Goal: Task Accomplishment & Management: Use online tool/utility

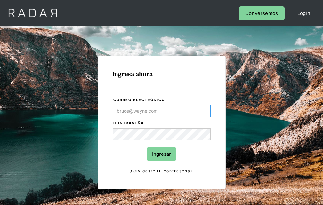
type input "[EMAIL_ADDRESS][PERSON_NAME][DOMAIN_NAME]"
click at [161, 154] on input "Ingresar" at bounding box center [161, 154] width 28 height 14
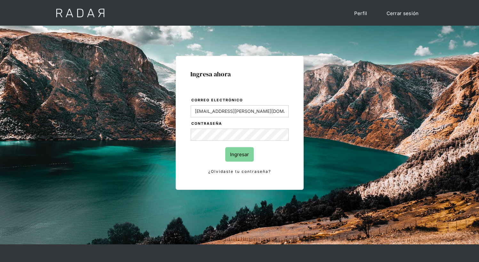
click at [239, 154] on input "Ingresar" at bounding box center [239, 154] width 28 height 14
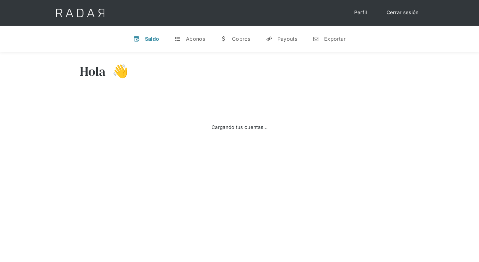
select select "7"
select select "prontopaga"
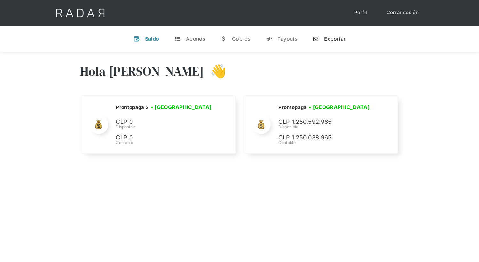
click at [329, 38] on div "Exportar" at bounding box center [334, 39] width 21 height 6
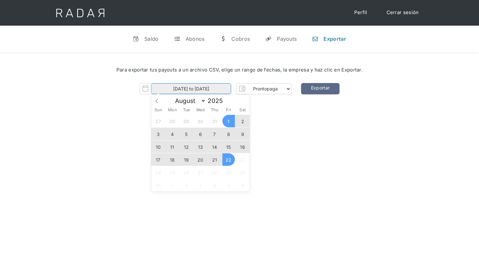
click at [191, 89] on input "01-08-2025 to 22-08-2025" at bounding box center [191, 88] width 80 height 11
click at [215, 159] on span "21" at bounding box center [214, 159] width 12 height 12
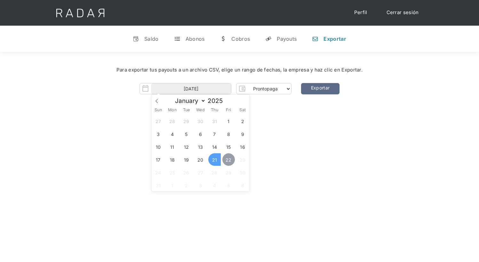
click at [229, 159] on span "22" at bounding box center [229, 159] width 12 height 12
type input "21-08-2025 to 22-08-2025"
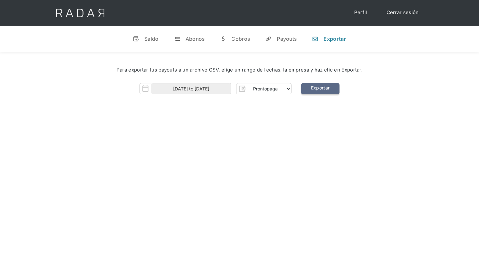
click at [320, 89] on link "Exportar" at bounding box center [320, 88] width 38 height 11
